Goal: Task Accomplishment & Management: Manage account settings

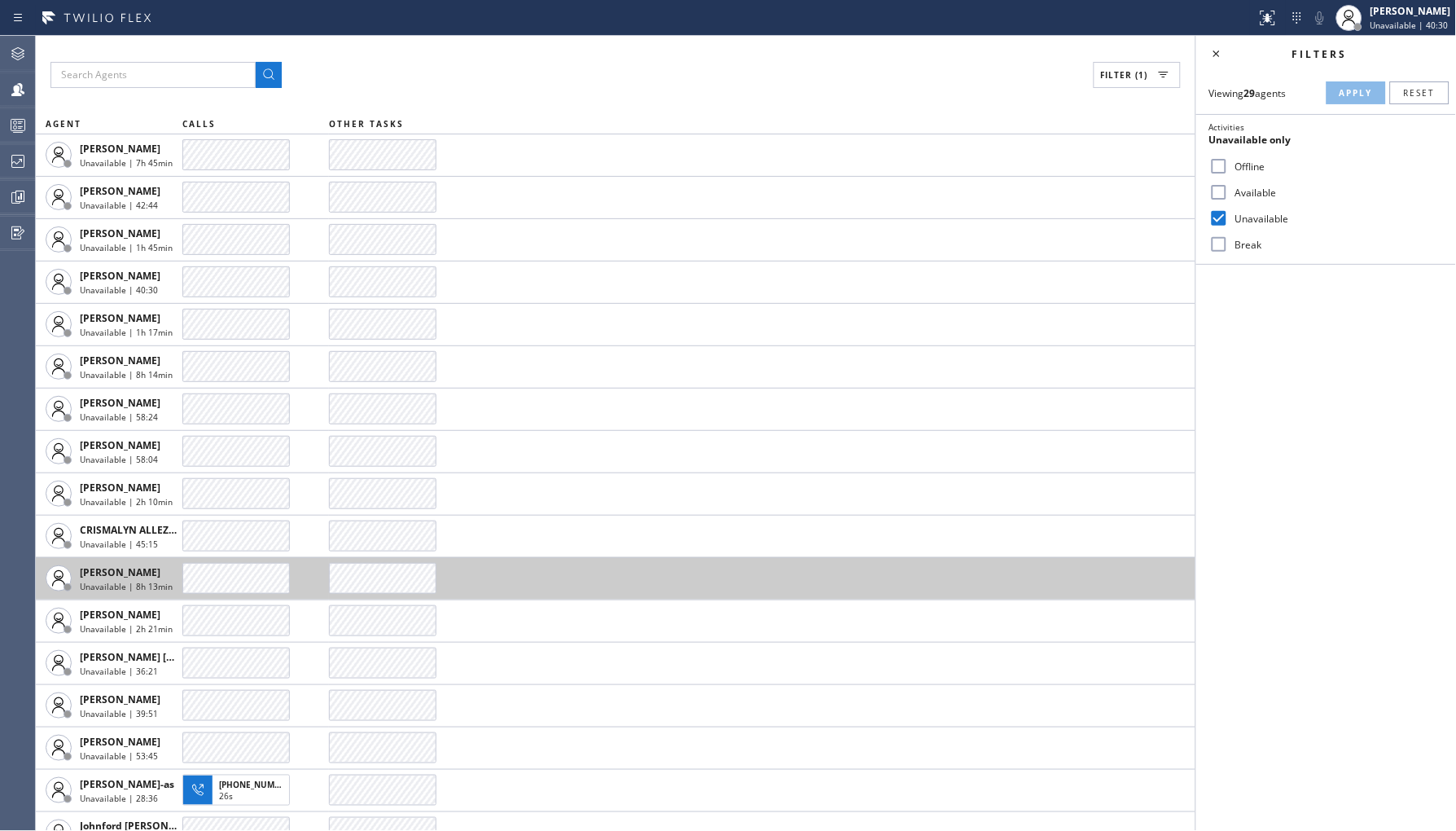
drag, startPoint x: 727, startPoint y: 737, endPoint x: 697, endPoint y: 569, distance: 170.7
click at [664, 554] on td at bounding box center [762, 536] width 867 height 42
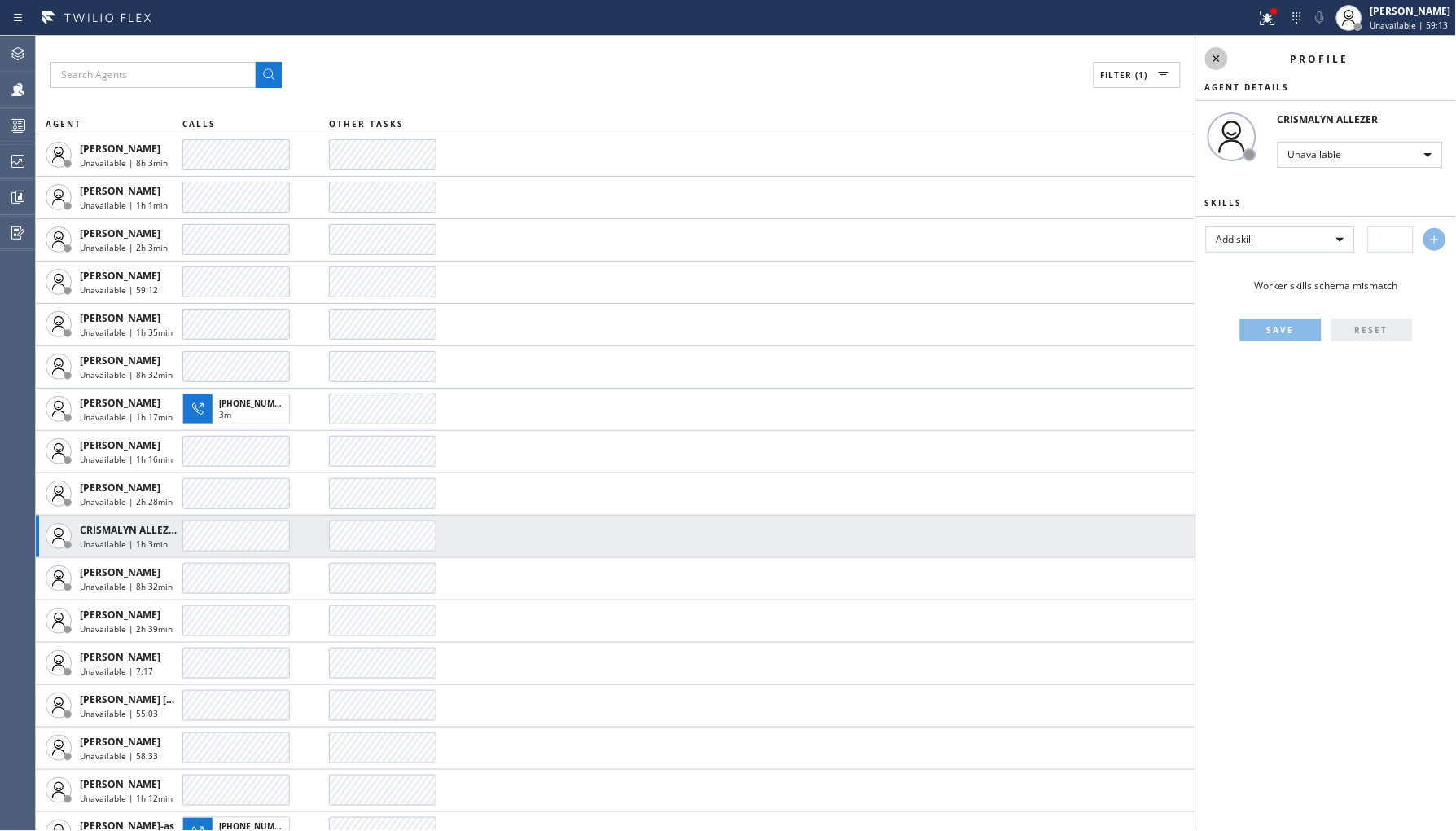
click at [1216, 59] on icon at bounding box center [1217, 58] width 19 height 19
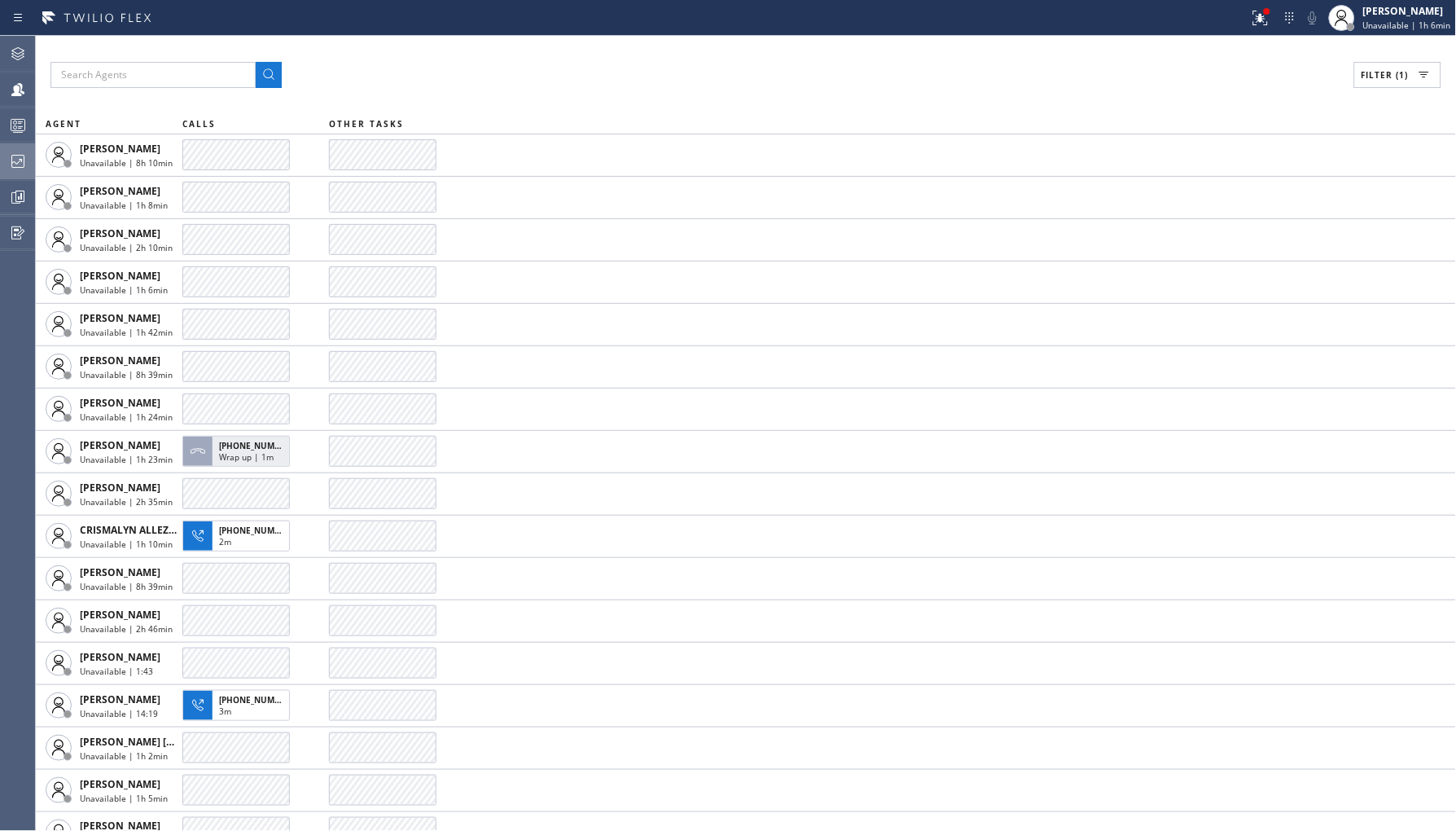
click at [13, 151] on icon at bounding box center [17, 161] width 19 height 19
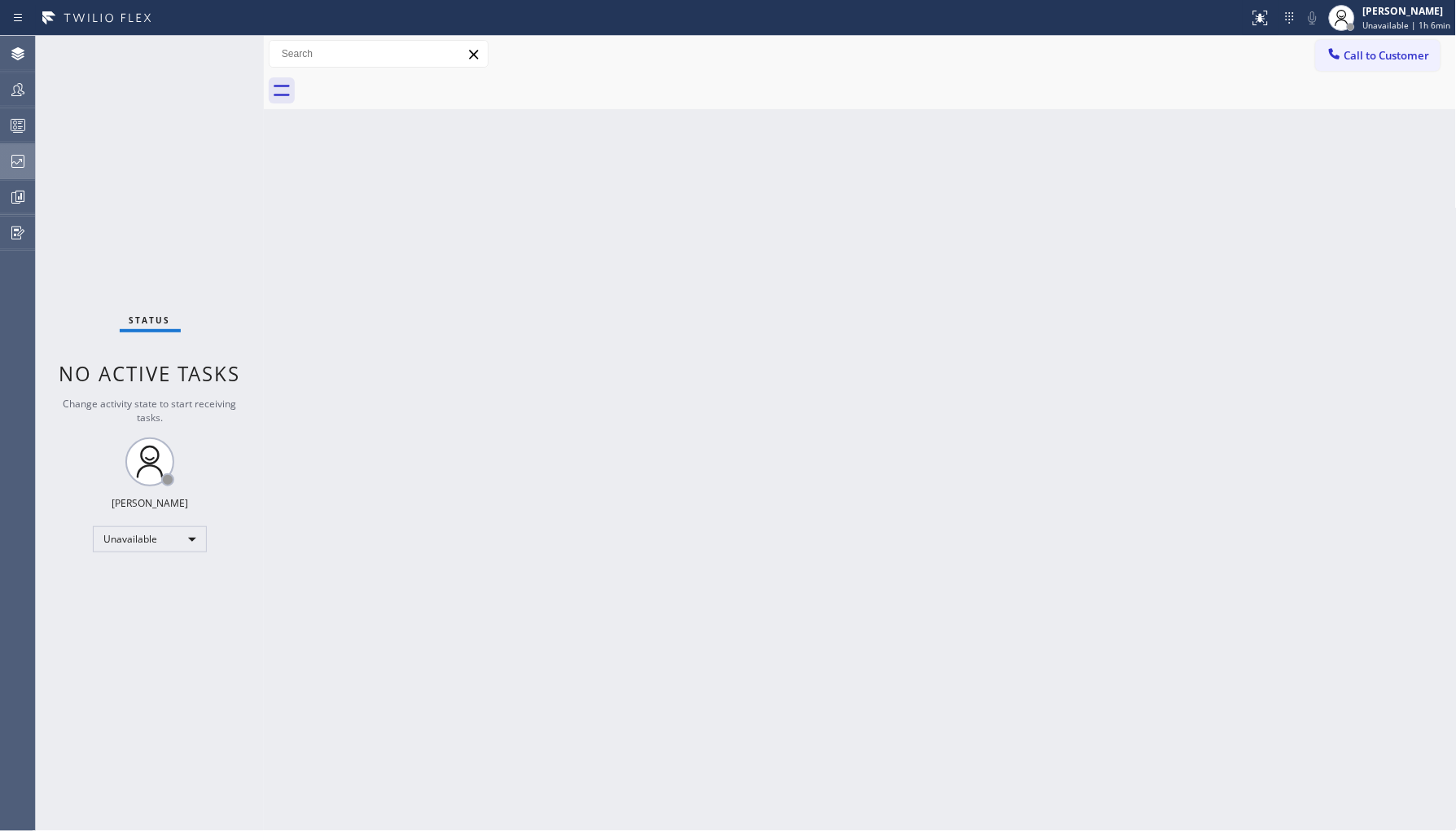
click at [9, 145] on div at bounding box center [17, 161] width 36 height 33
click at [1348, 34] on div at bounding box center [1337, 17] width 36 height 36
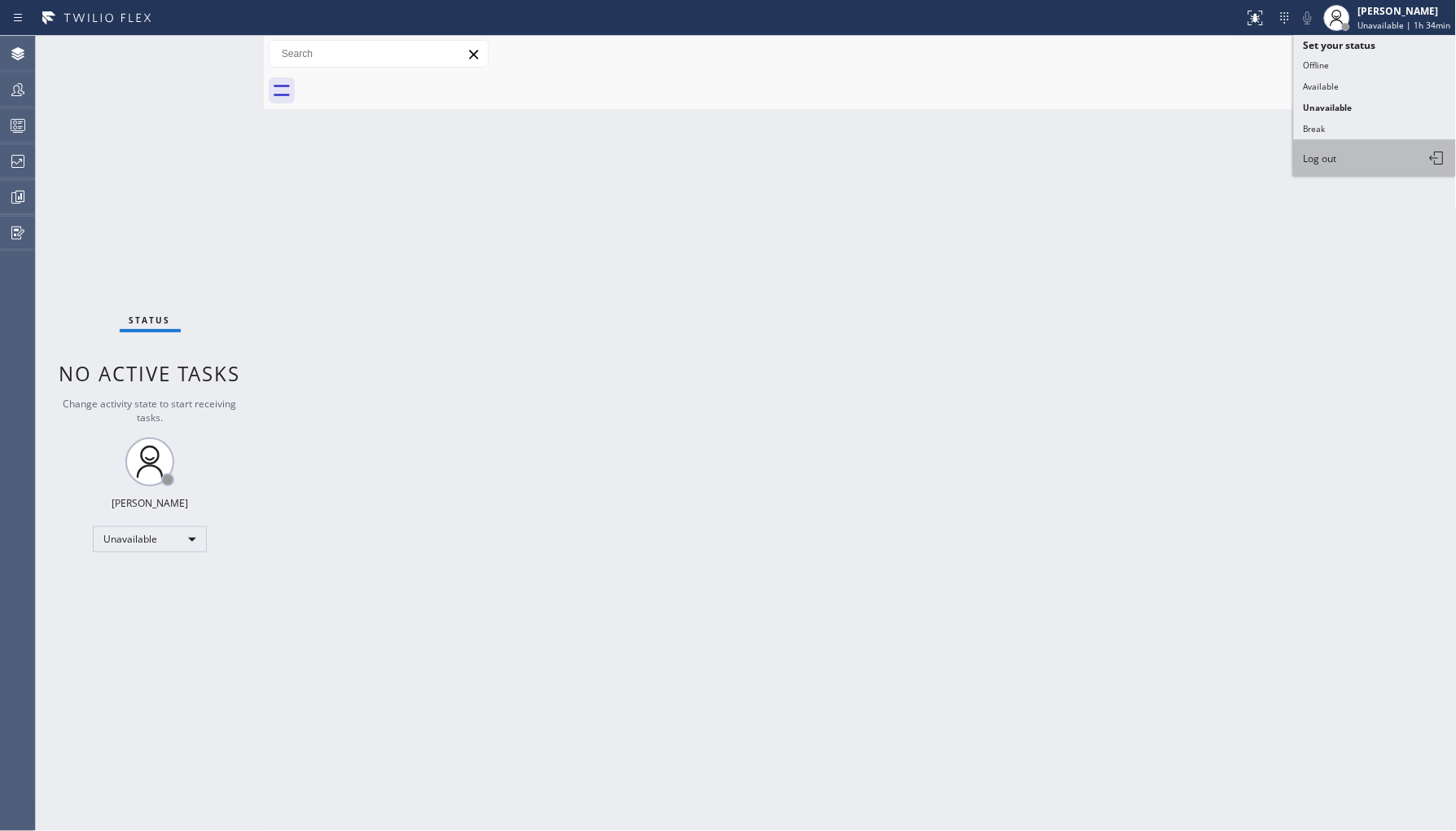
click at [1346, 159] on button "Log out" at bounding box center [1376, 158] width 163 height 36
